Goal: Entertainment & Leisure: Consume media (video, audio)

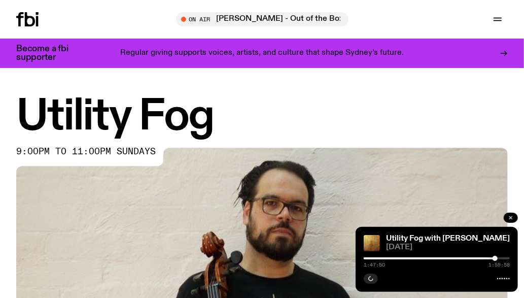
click at [514, 219] on button "button" at bounding box center [510, 217] width 14 height 10
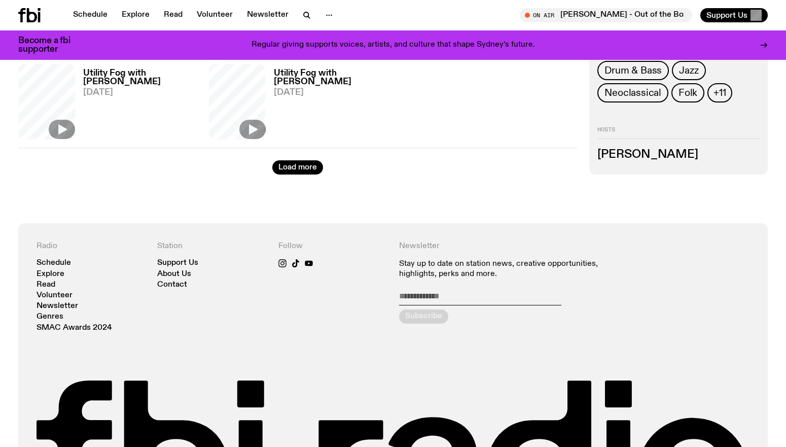
scroll to position [1373, 0]
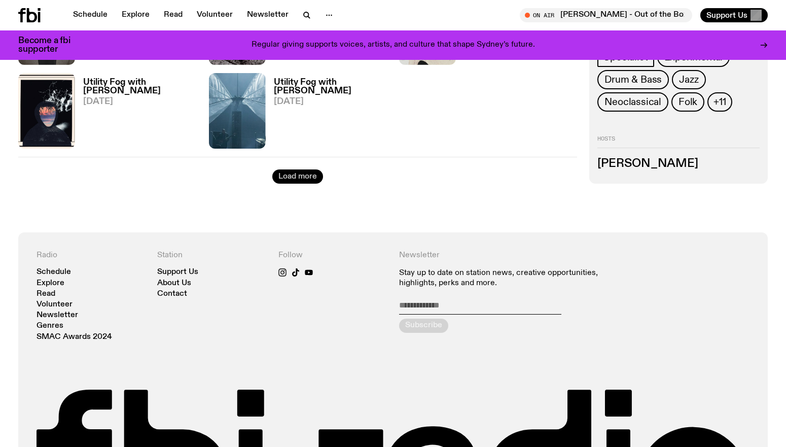
click at [304, 179] on button "Load more" at bounding box center [297, 176] width 51 height 14
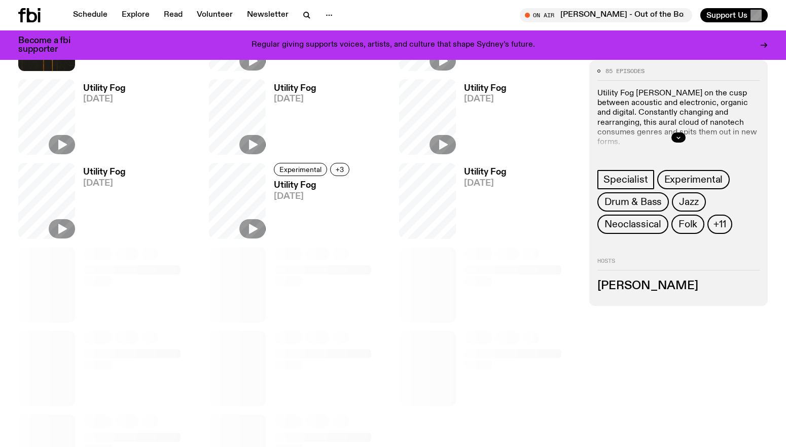
scroll to position [1754, 0]
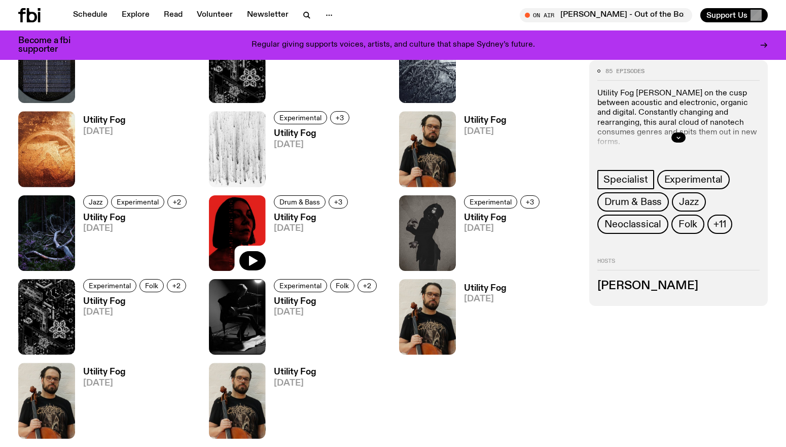
click at [239, 251] on div at bounding box center [252, 261] width 26 height 20
click at [246, 220] on img at bounding box center [237, 233] width 57 height 76
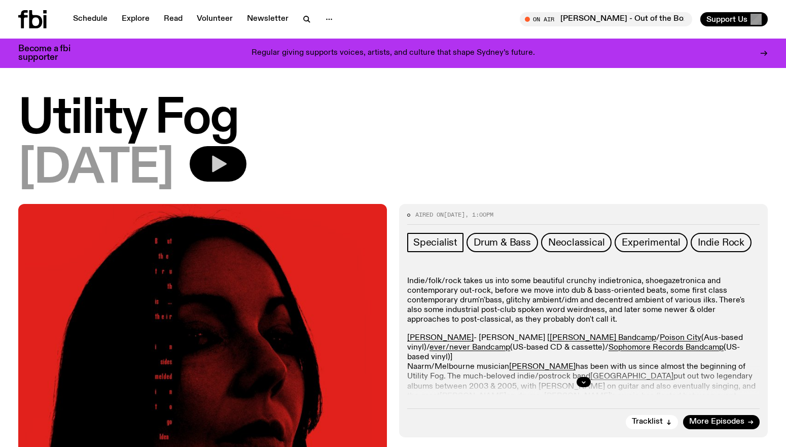
click at [227, 158] on icon "button" at bounding box center [219, 164] width 15 height 17
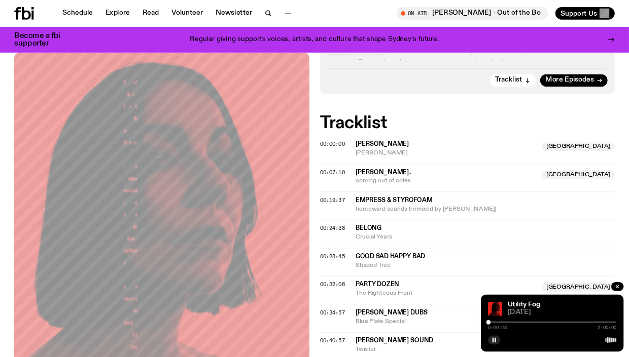
scroll to position [344, 0]
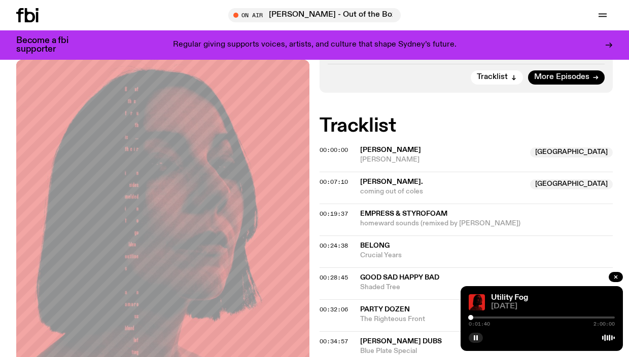
click at [470, 297] on div at bounding box center [470, 317] width 5 height 5
click at [337, 151] on span "00:00:00" at bounding box center [333, 150] width 28 height 8
click at [338, 180] on span "00:07:10" at bounding box center [333, 182] width 28 height 8
click at [345, 215] on span "00:19:37" at bounding box center [333, 214] width 28 height 8
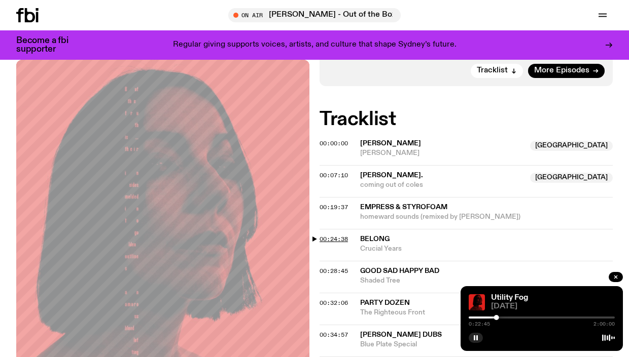
click at [331, 237] on span "00:24:38" at bounding box center [333, 239] width 28 height 8
click at [500, 297] on div at bounding box center [500, 317] width 5 height 5
click at [473, 297] on icon "button" at bounding box center [476, 338] width 6 height 6
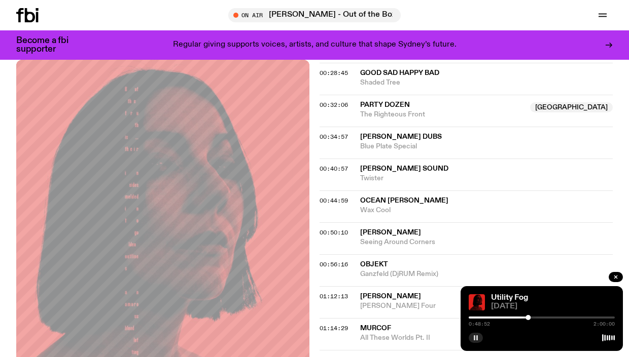
scroll to position [547, 0]
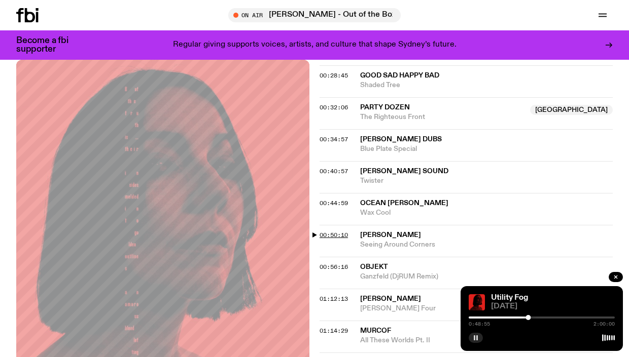
click at [340, 234] on span "00:50:10" at bounding box center [333, 235] width 28 height 8
click at [523, 297] on div at bounding box center [529, 317] width 5 height 5
click at [523, 297] on div at bounding box center [532, 317] width 5 height 5
click at [346, 268] on span "00:56:16" at bounding box center [333, 267] width 28 height 8
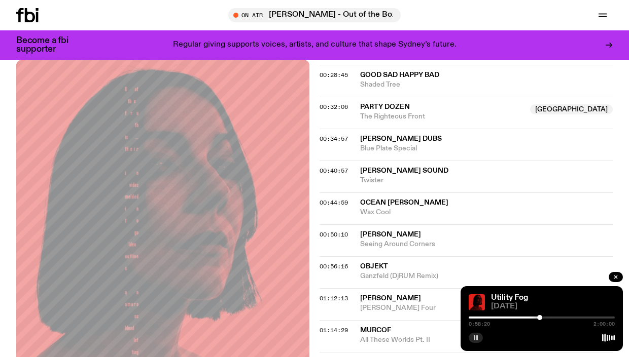
click at [523, 297] on div at bounding box center [539, 317] width 5 height 5
click at [523, 297] on div at bounding box center [540, 317] width 5 height 5
click at [330, 297] on span "01:12:13" at bounding box center [333, 299] width 28 height 8
click at [523, 297] on div at bounding box center [558, 317] width 5 height 5
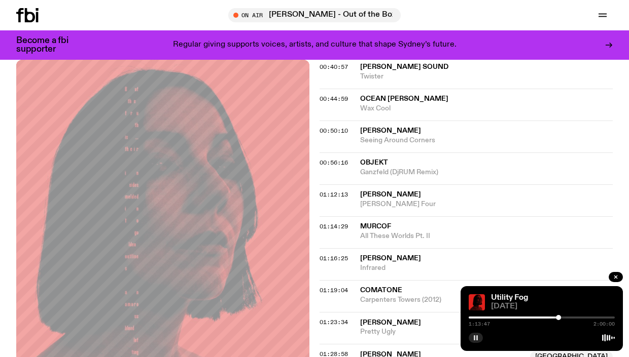
scroll to position [683, 0]
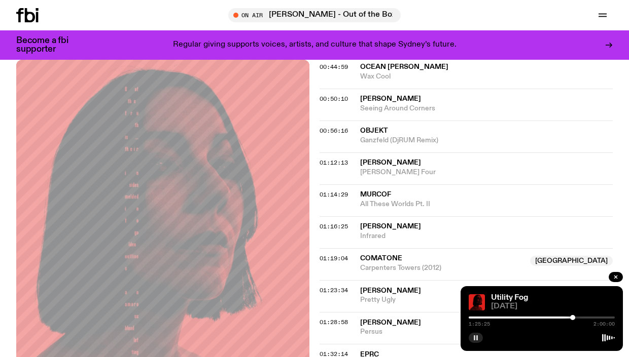
click at [523, 297] on div at bounding box center [572, 317] width 5 height 5
click at [523, 297] on div at bounding box center [571, 317] width 5 height 5
click at [523, 297] on div at bounding box center [570, 317] width 5 height 5
click at [523, 297] on div at bounding box center [571, 317] width 5 height 5
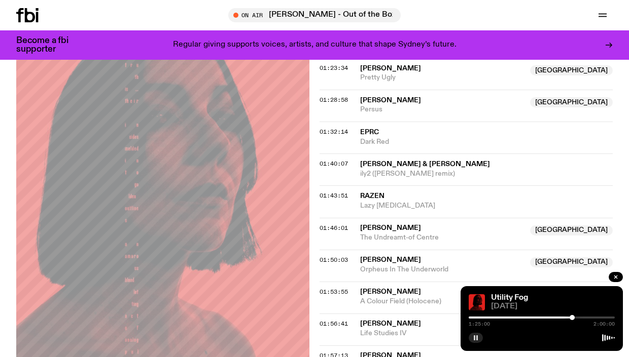
scroll to position [904, 0]
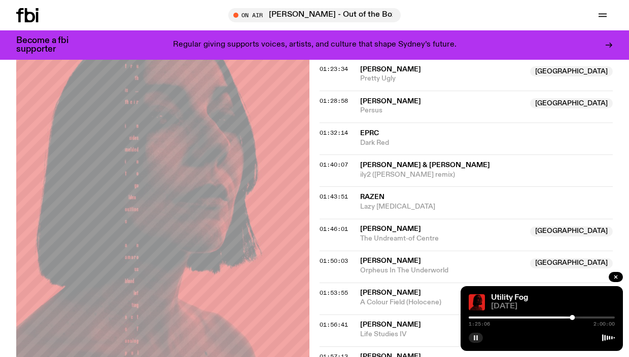
click at [475, 297] on icon "button" at bounding box center [476, 338] width 6 height 6
click at [474, 297] on icon "button" at bounding box center [476, 338] width 5 height 5
click at [473, 297] on icon "button" at bounding box center [476, 338] width 6 height 6
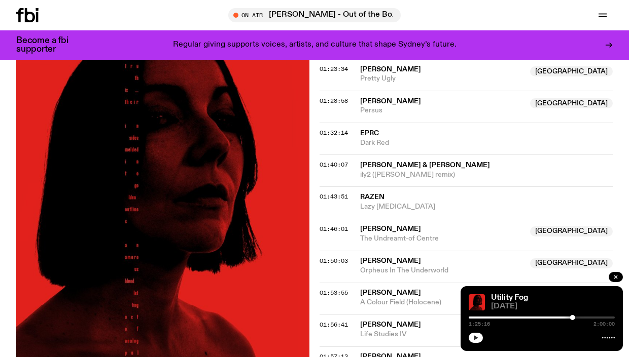
click at [474, 297] on icon "button" at bounding box center [476, 338] width 5 height 5
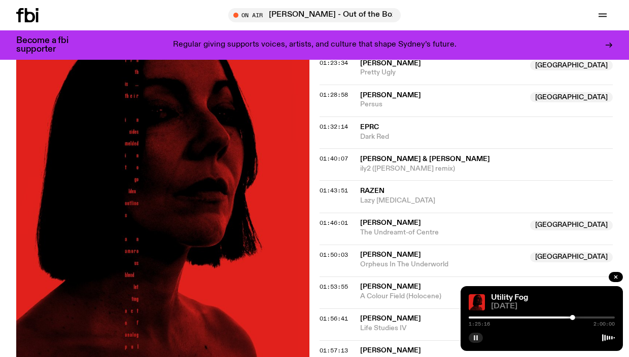
scroll to position [911, 0]
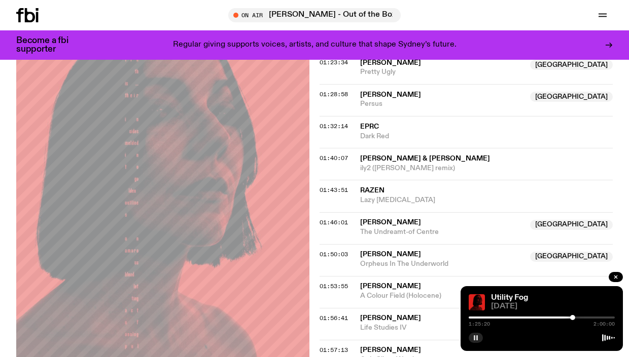
click at [474, 297] on rect "button" at bounding box center [475, 338] width 2 height 5
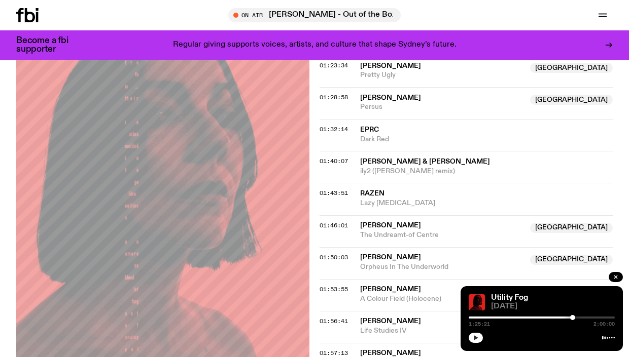
click at [474, 297] on icon "button" at bounding box center [476, 338] width 5 height 5
click at [472, 297] on button "button" at bounding box center [475, 338] width 14 height 10
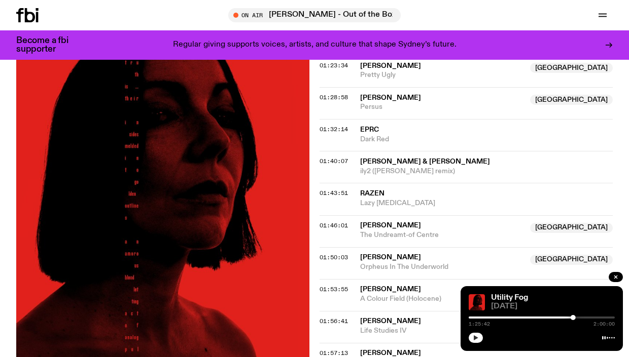
click at [476, 297] on icon "button" at bounding box center [476, 338] width 5 height 5
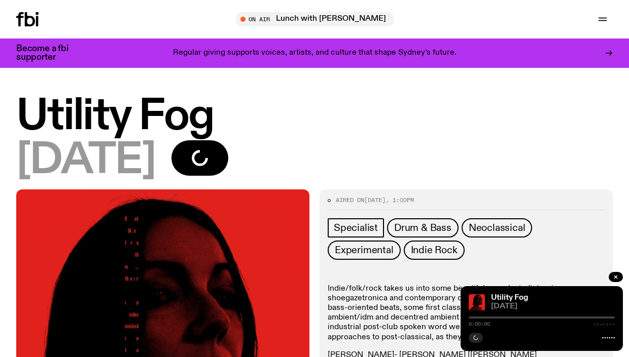
scroll to position [908, 0]
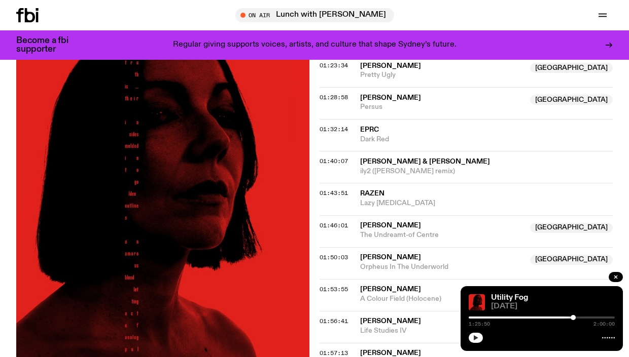
click at [473, 337] on icon "button" at bounding box center [476, 338] width 6 height 6
click at [620, 275] on button "button" at bounding box center [615, 277] width 14 height 10
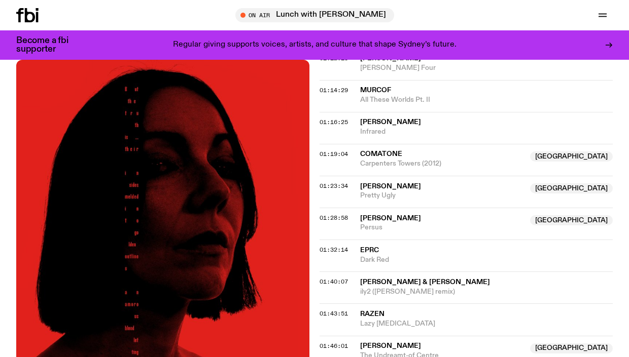
scroll to position [789, 0]
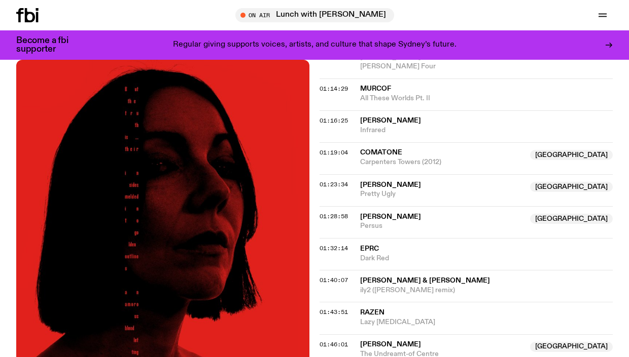
drag, startPoint x: 322, startPoint y: 212, endPoint x: 318, endPoint y: 217, distance: 6.5
click at [322, 212] on span "01:28:58" at bounding box center [333, 216] width 28 height 8
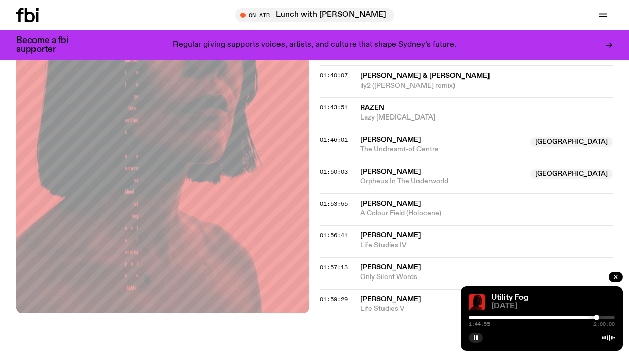
scroll to position [992, 0]
